Goal: Navigation & Orientation: Understand site structure

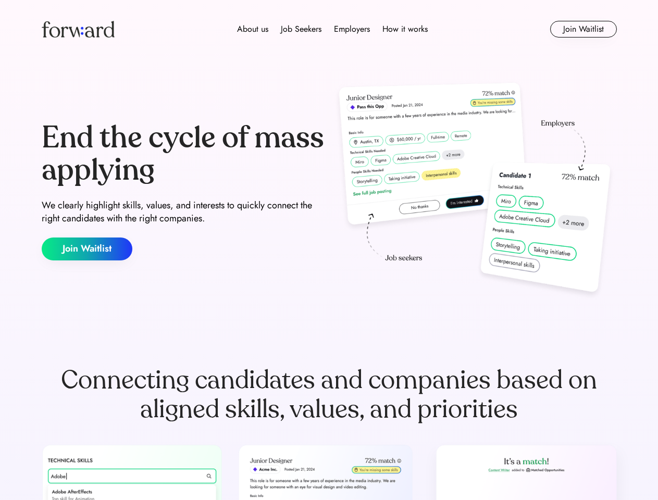
click at [329, 250] on div "End the cycle of mass applying We clearly highlight skills, values, and interes…" at bounding box center [329, 191] width 575 height 224
click at [329, 29] on div "About us Job Seekers Employers How it works" at bounding box center [332, 29] width 411 height 13
click at [78, 29] on img at bounding box center [78, 29] width 73 height 17
click at [332, 29] on div "About us Job Seekers Employers How it works" at bounding box center [332, 29] width 411 height 13
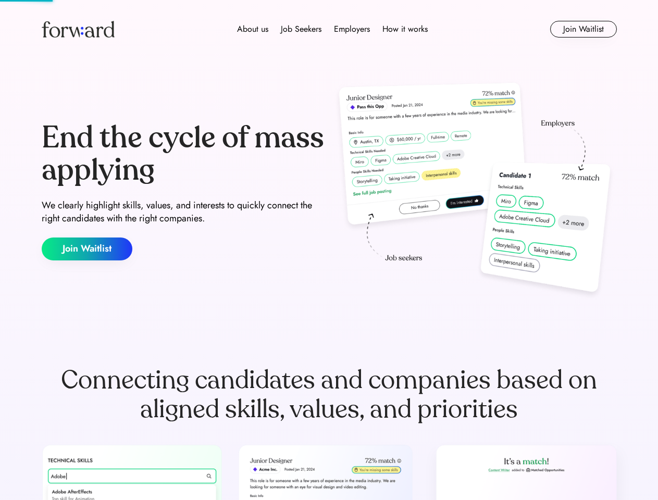
click at [253, 29] on div "About us" at bounding box center [252, 29] width 31 height 13
click at [301, 29] on div "Job Seekers" at bounding box center [301, 29] width 41 height 13
click at [352, 29] on div "Employers" at bounding box center [352, 29] width 36 height 13
click at [404, 29] on div "How it works" at bounding box center [405, 29] width 45 height 13
click at [583, 29] on button "Join Waitlist" at bounding box center [583, 29] width 67 height 17
